Goal: Task Accomplishment & Management: Manage account settings

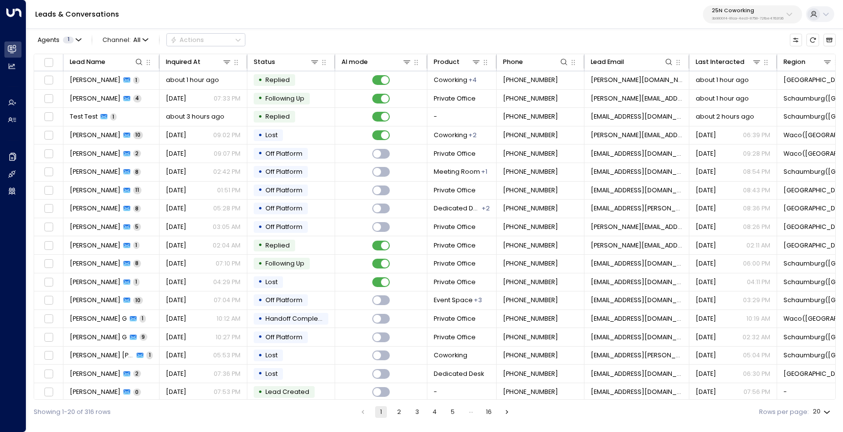
click at [731, 11] on p "25N Coworking" at bounding box center [747, 11] width 72 height 6
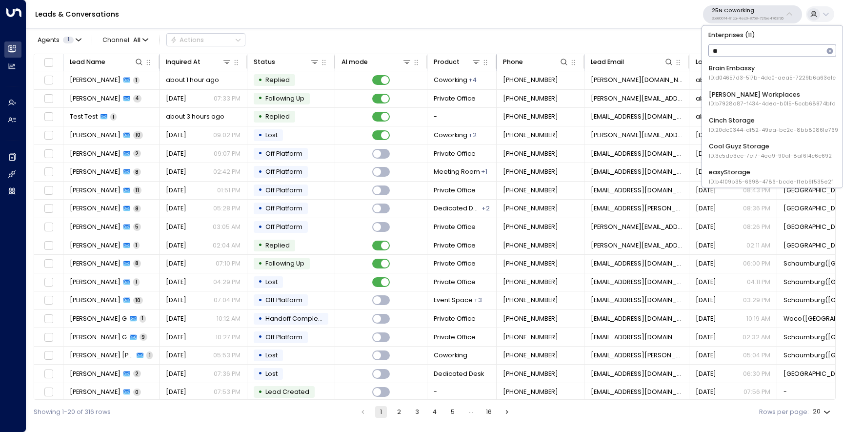
type input "***"
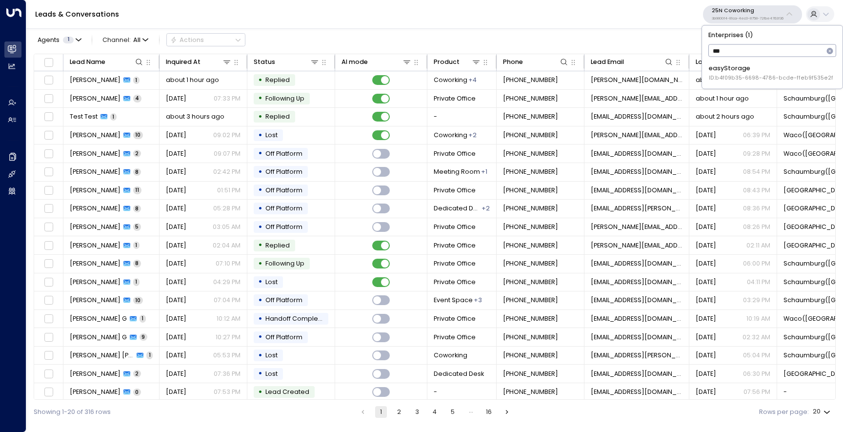
click at [735, 72] on div "easyStorage ID: b4f09b35-6698-4786-bcde-ffeb9f535e2f" at bounding box center [770, 73] width 124 height 18
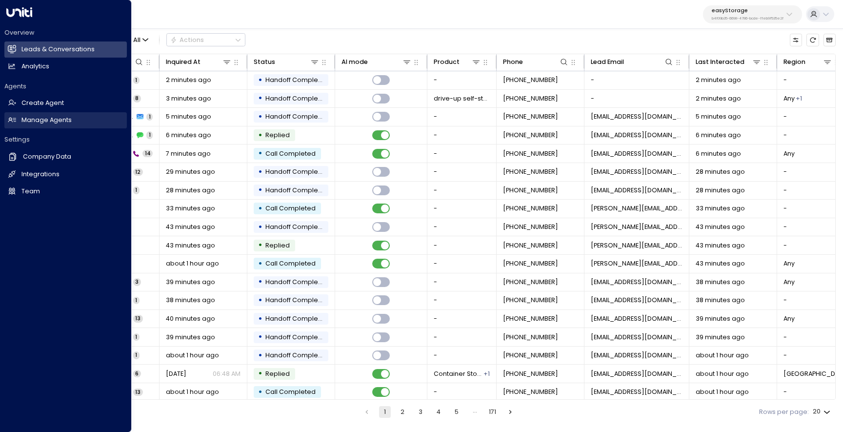
click at [22, 121] on h2 "Manage Agents" at bounding box center [46, 120] width 50 height 9
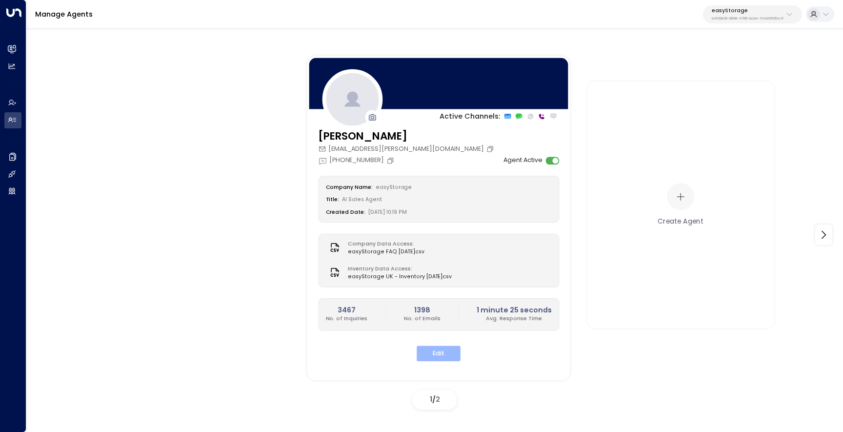
click at [426, 351] on button "Edit" at bounding box center [438, 353] width 44 height 15
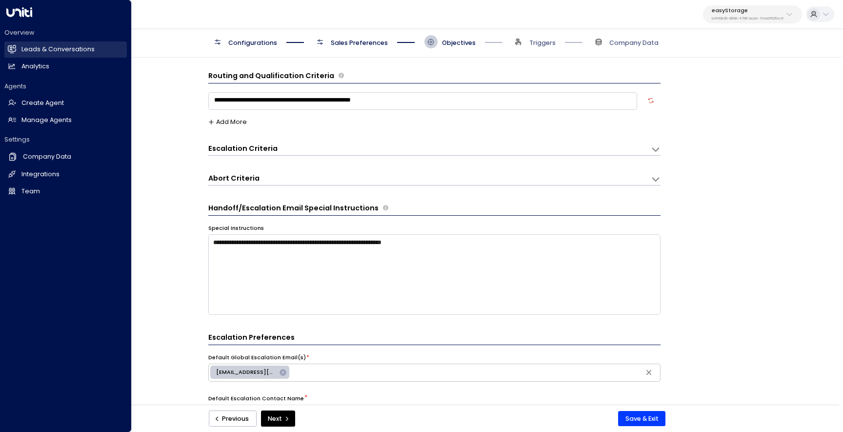
click at [14, 44] on link "Leads & Conversations Leads & Conversations" at bounding box center [65, 49] width 122 height 16
